Goal: Check status: Check status

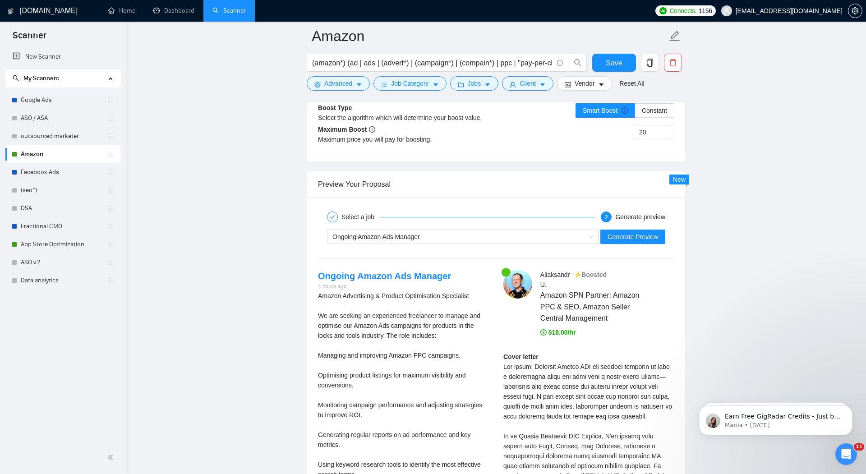
scroll to position [1766, 0]
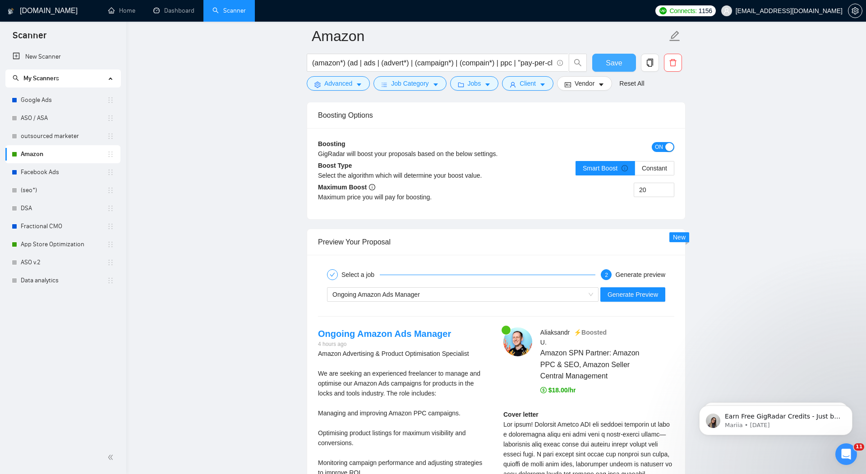
click at [617, 62] on span "Save" at bounding box center [613, 62] width 16 height 11
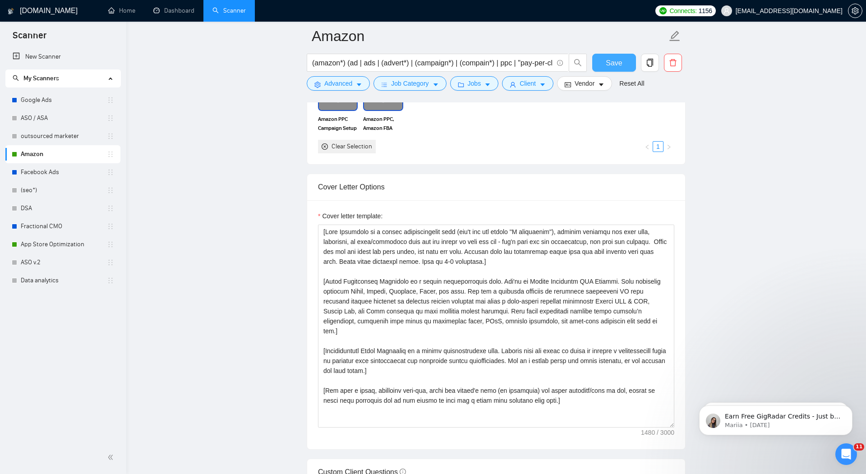
scroll to position [1073, 0]
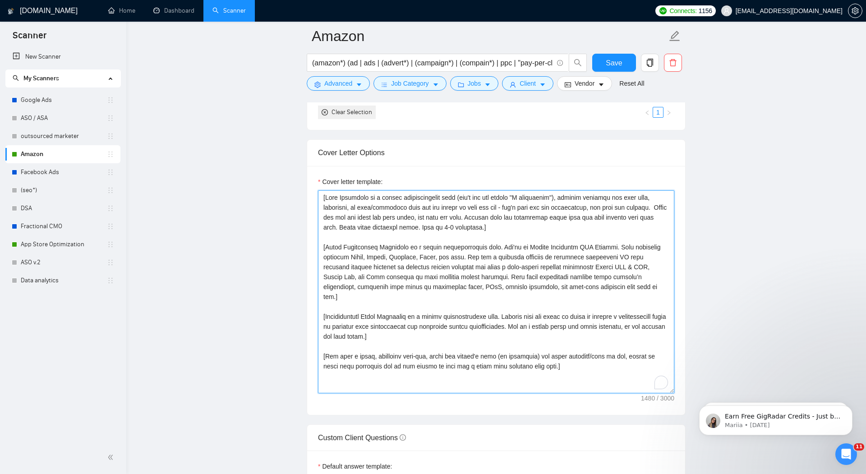
click at [347, 293] on textarea "Cover letter template:" at bounding box center [496, 291] width 356 height 203
click at [338, 292] on textarea "Cover letter template:" at bounding box center [496, 291] width 356 height 203
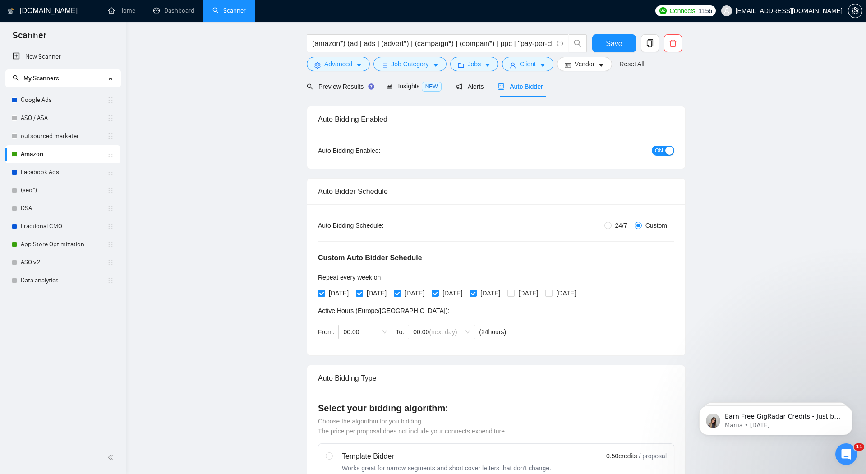
scroll to position [0, 0]
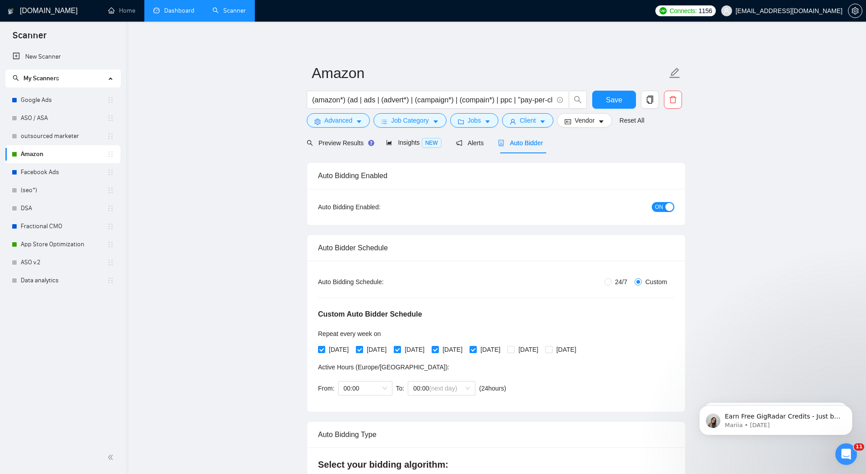
click at [177, 13] on link "Dashboard" at bounding box center [173, 11] width 41 height 8
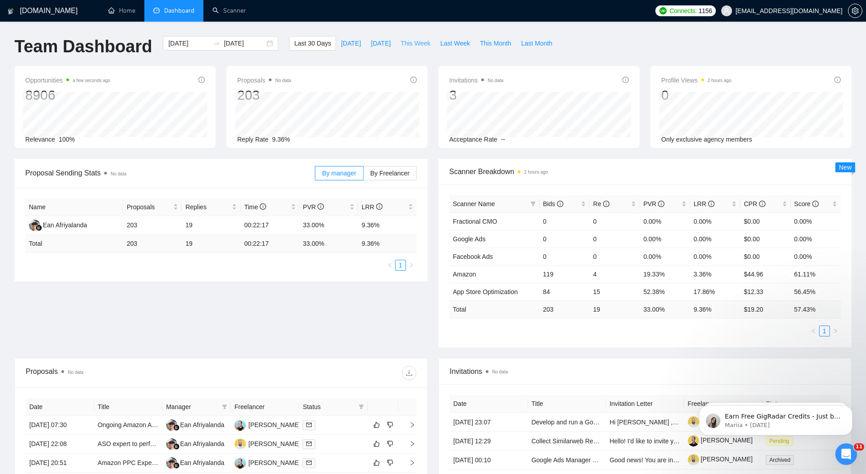
click at [423, 46] on span "This Week" at bounding box center [415, 43] width 30 height 10
type input "[DATE]"
